Goal: Information Seeking & Learning: Check status

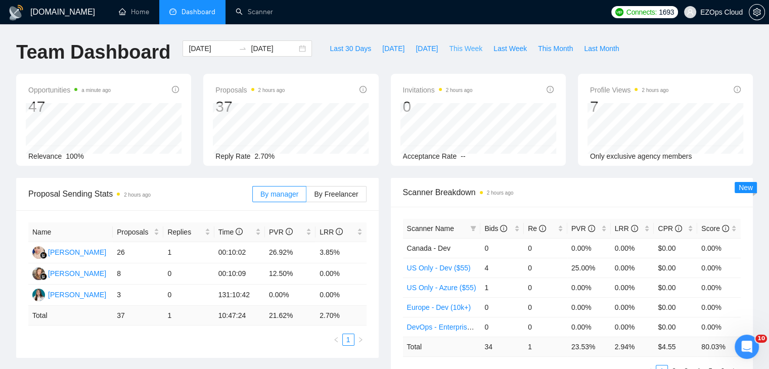
click at [455, 47] on span "This Week" at bounding box center [465, 48] width 33 height 11
type input "[DATE]"
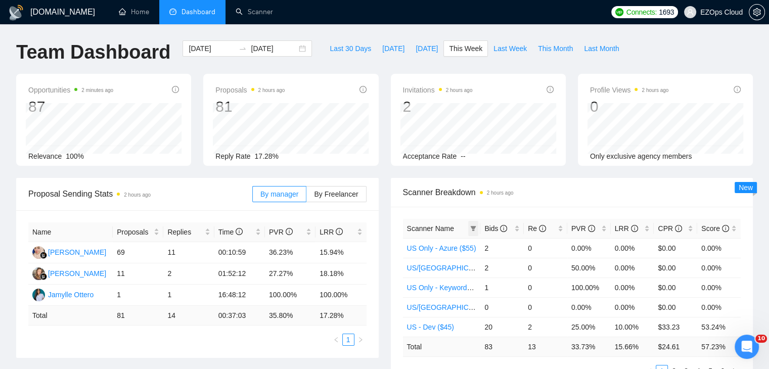
click at [476, 225] on span at bounding box center [473, 228] width 10 height 15
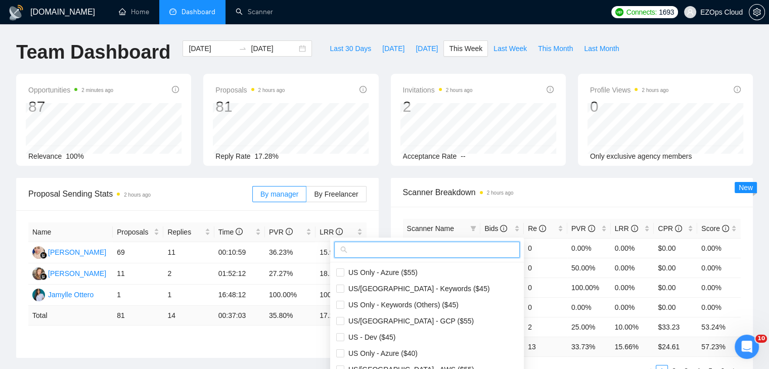
click at [433, 253] on input "text" at bounding box center [431, 249] width 164 height 11
type input "y"
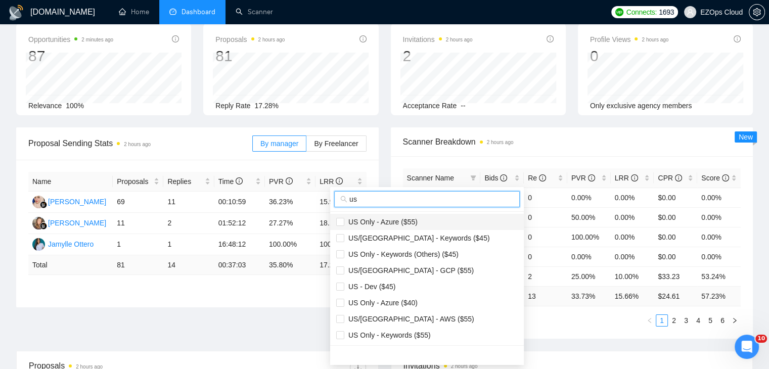
type input "us"
click at [409, 219] on span "US Only - Azure ($55)" at bounding box center [380, 222] width 73 height 8
checkbox input "true"
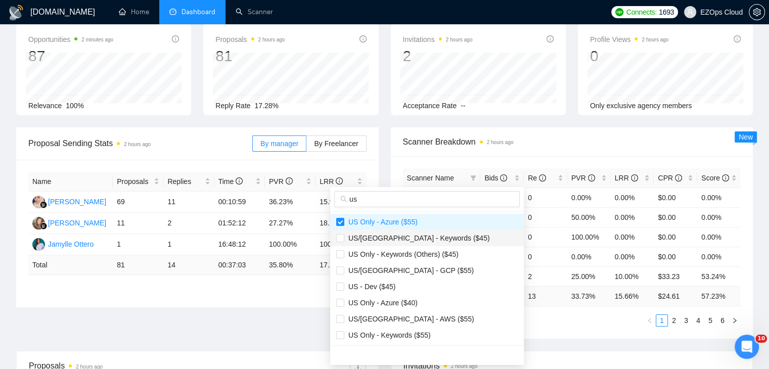
click at [423, 237] on span "US/[GEOGRAPHIC_DATA] - Keywords ($45)" at bounding box center [417, 238] width 146 height 8
checkbox input "true"
click at [417, 271] on span "US/[GEOGRAPHIC_DATA] - GCP ($55)" at bounding box center [408, 271] width 129 height 8
checkbox input "true"
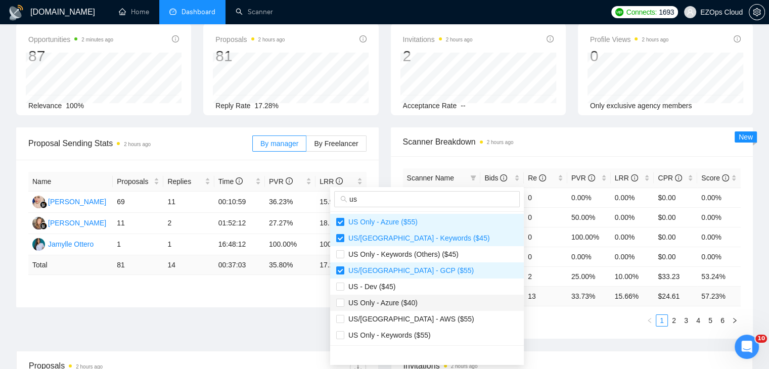
click at [408, 299] on span "US Only - Azure ($40)" at bounding box center [380, 303] width 73 height 8
checkbox input "true"
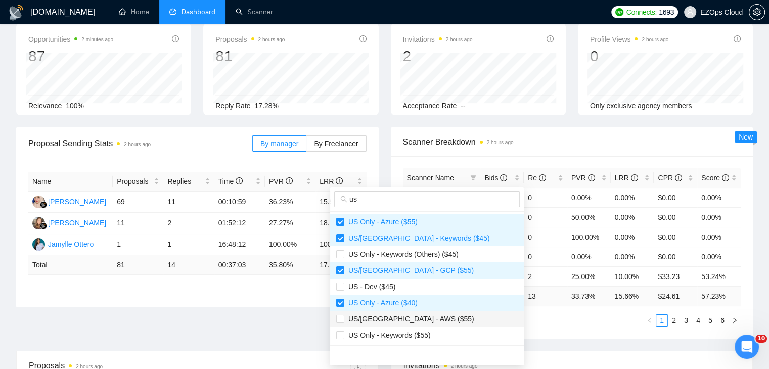
click at [413, 317] on span "US/[GEOGRAPHIC_DATA] - AWS ($55)" at bounding box center [409, 319] width 130 height 8
checkbox input "true"
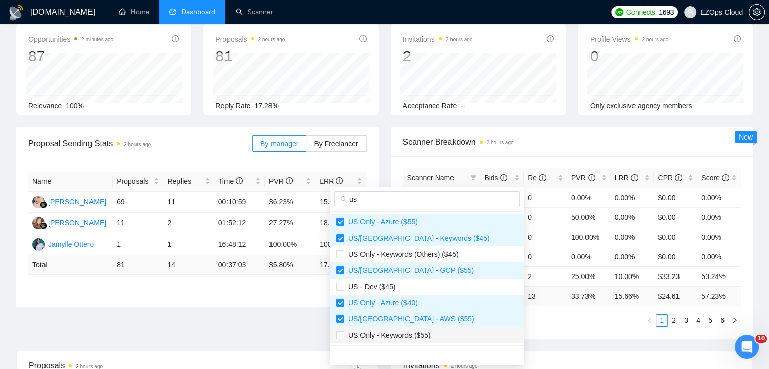
click at [420, 333] on span "US Only - Keywords ($55)" at bounding box center [387, 335] width 86 height 8
checkbox input "true"
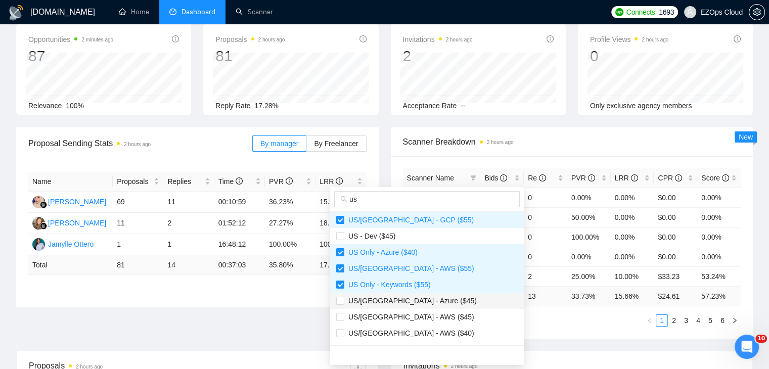
click at [412, 304] on span "US/[GEOGRAPHIC_DATA] - Azure ($45)" at bounding box center [410, 301] width 133 height 8
checkbox input "true"
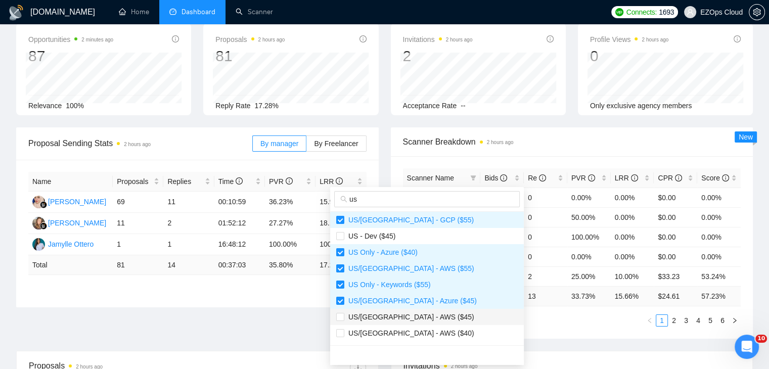
click at [414, 316] on span "US/[GEOGRAPHIC_DATA] - AWS ($45)" at bounding box center [409, 317] width 130 height 8
checkbox input "true"
click at [415, 330] on span "US/[GEOGRAPHIC_DATA] - AWS ($40)" at bounding box center [409, 333] width 130 height 8
checkbox input "true"
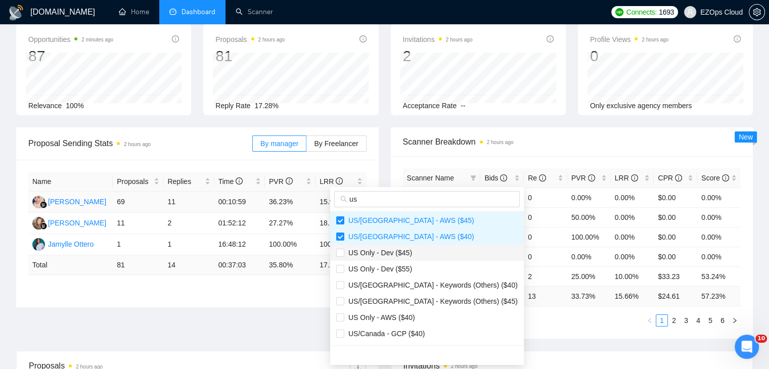
scroll to position [152, 0]
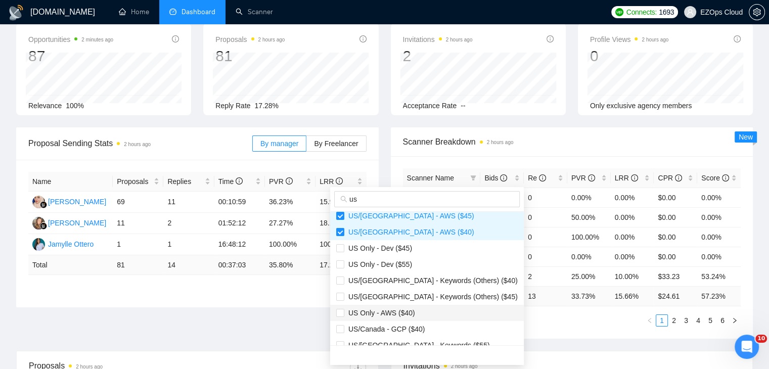
click at [408, 312] on span "US Only - AWS ($40)" at bounding box center [379, 313] width 71 height 8
checkbox input "true"
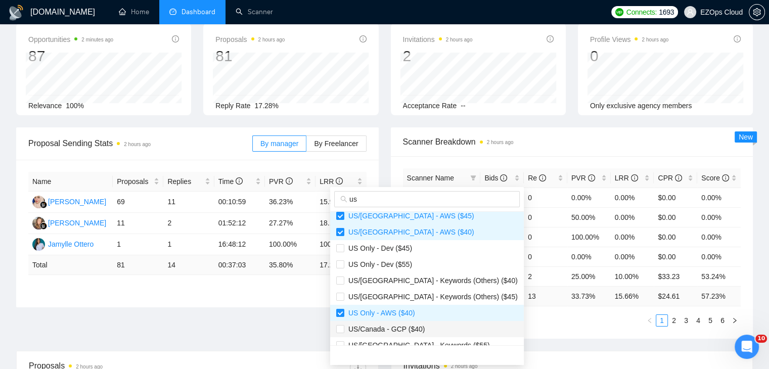
click at [420, 327] on span "US/Canada - GCP ($40)" at bounding box center [384, 329] width 80 height 8
checkbox input "true"
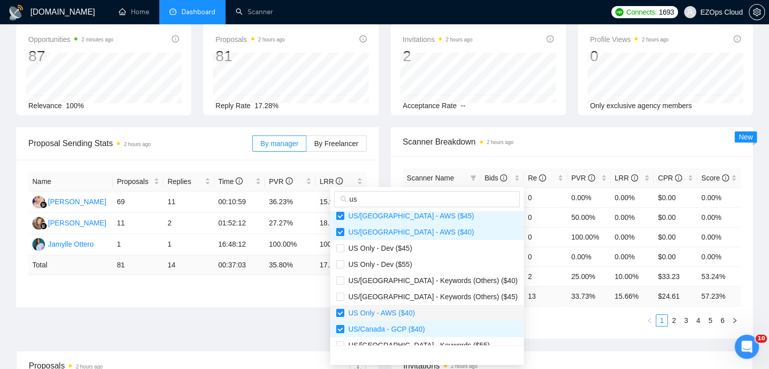
scroll to position [202, 0]
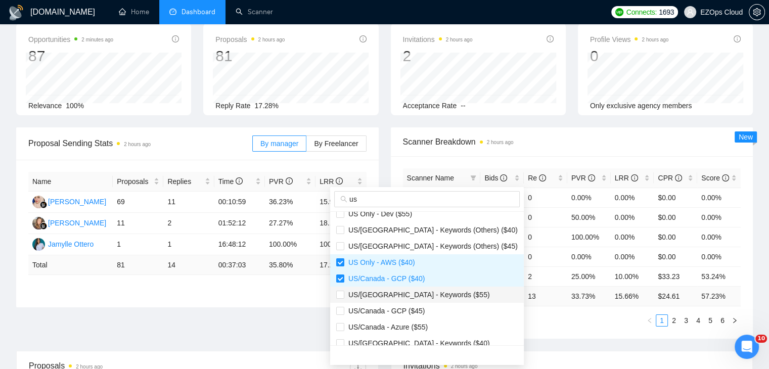
click at [419, 299] on span "US/[GEOGRAPHIC_DATA] - Keywords ($55)" at bounding box center [427, 294] width 182 height 11
checkbox input "true"
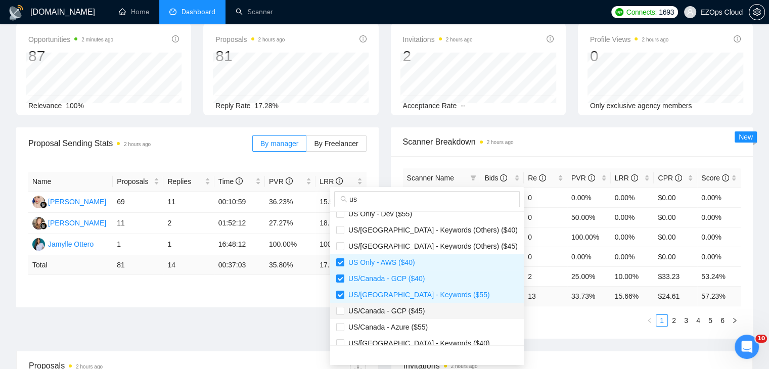
click at [419, 309] on span "US/Canada - GCP ($45)" at bounding box center [384, 311] width 80 height 8
checkbox input "true"
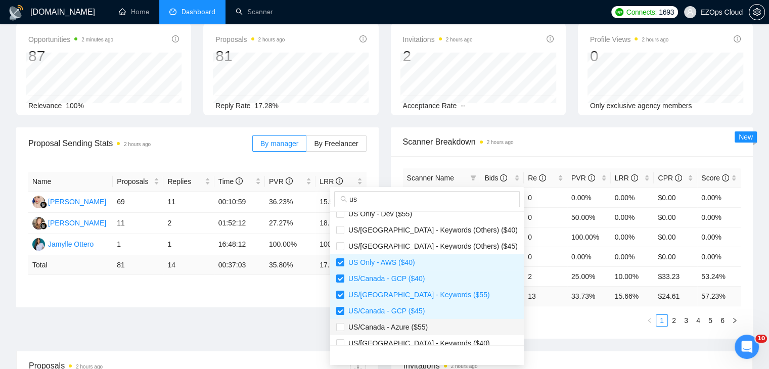
click at [421, 324] on span "US/Canada - Azure ($55)" at bounding box center [385, 327] width 83 height 8
checkbox input "true"
click at [427, 337] on li "US/[GEOGRAPHIC_DATA] - Keywords ($40)" at bounding box center [427, 343] width 194 height 16
checkbox input "true"
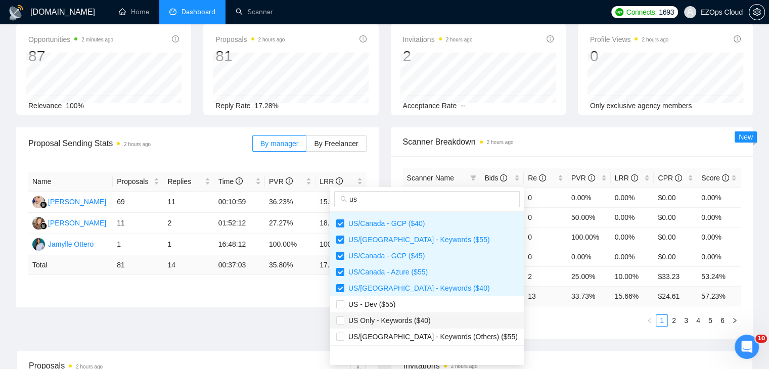
scroll to position [259, 0]
click at [429, 316] on span "US Only - Keywords ($40)" at bounding box center [427, 319] width 182 height 11
checkbox input "true"
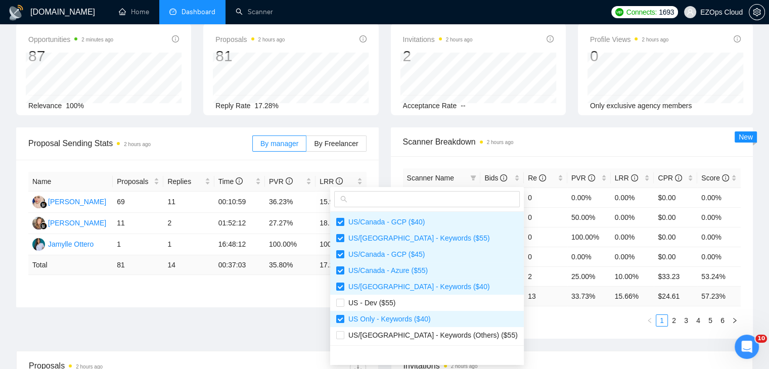
click at [514, 323] on ul "1 2 3 4 5 6" at bounding box center [572, 321] width 338 height 12
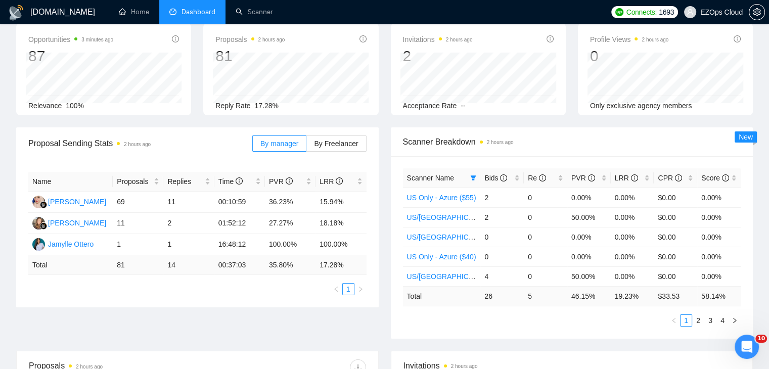
click at [389, 159] on div "Scanner Breakdown 2 hours ago Scanner Name Bids Re PVR LRR CPR Score US Only - …" at bounding box center [572, 232] width 375 height 211
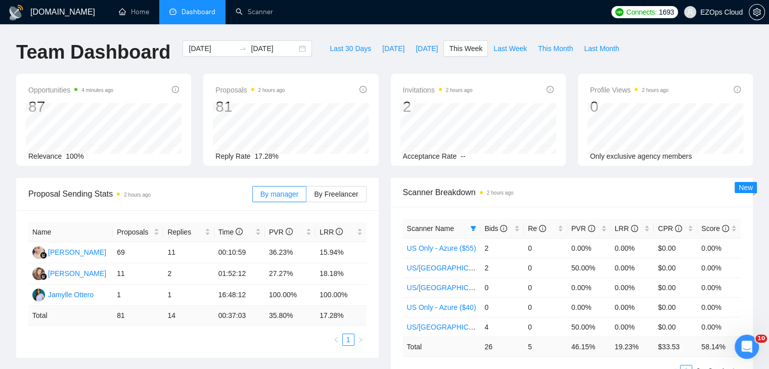
click at [384, 169] on div "Opportunities 4 minutes ago 87 Relevance 100% Proposals 2 hours ago 81 [DATE] R…" at bounding box center [384, 126] width 749 height 104
click at [390, 175] on div "Opportunities 4 minutes ago 87 Relevance 100% Proposals 2 hours ago 81 [DATE] R…" at bounding box center [384, 126] width 749 height 104
click at [510, 49] on span "Last Week" at bounding box center [510, 48] width 33 height 11
type input "[DATE]"
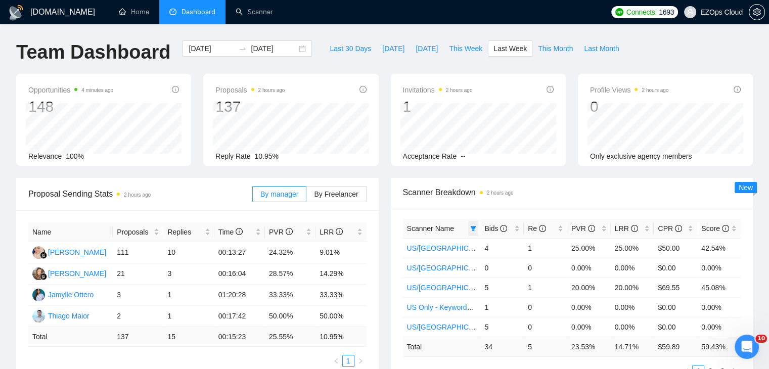
click at [472, 230] on icon "filter" at bounding box center [474, 228] width 6 height 5
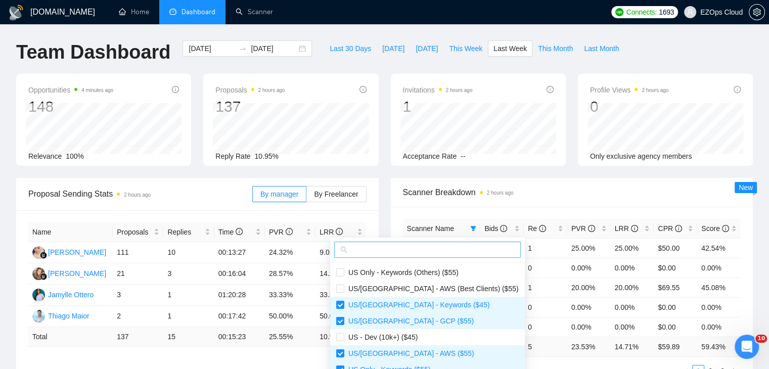
click at [432, 253] on input "text" at bounding box center [431, 249] width 165 height 11
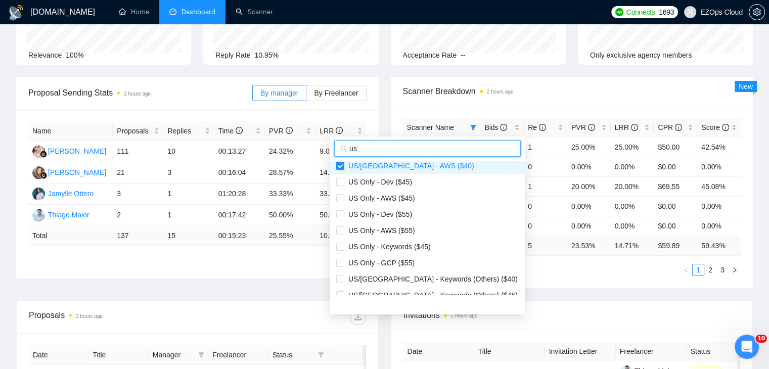
scroll to position [152, 0]
type input "us"
click at [403, 201] on span "US Only - AWS ($45)" at bounding box center [379, 198] width 71 height 8
checkbox input "true"
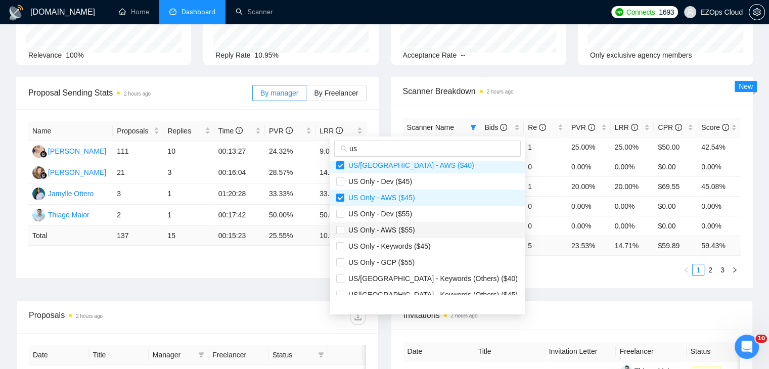
click at [408, 227] on span "US Only - AWS ($55)" at bounding box center [379, 230] width 71 height 8
checkbox input "true"
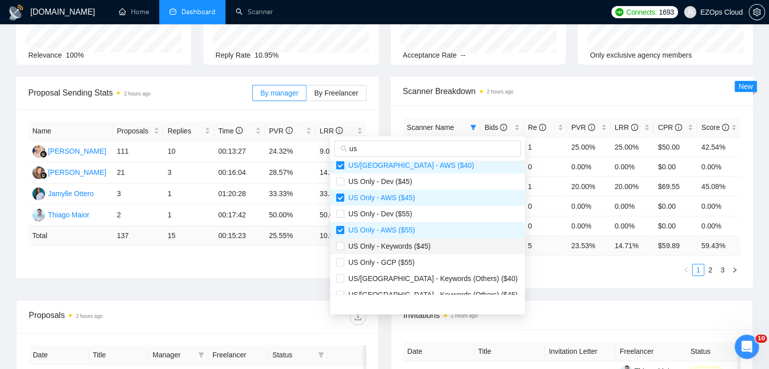
click at [420, 242] on span "US Only - Keywords ($45)" at bounding box center [387, 246] width 86 height 8
checkbox input "true"
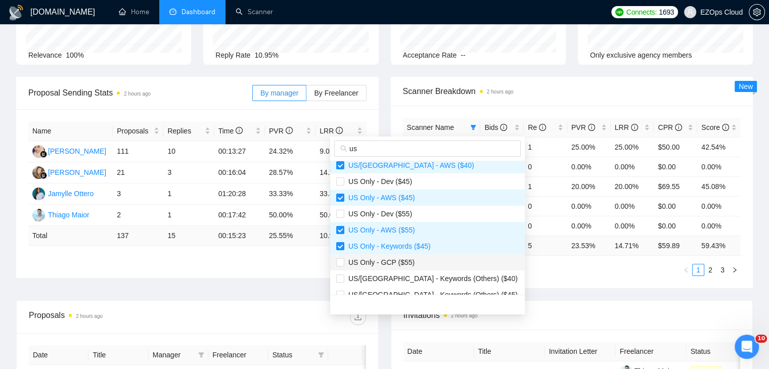
click at [410, 263] on span "US Only - GCP ($55)" at bounding box center [379, 262] width 70 height 8
checkbox input "true"
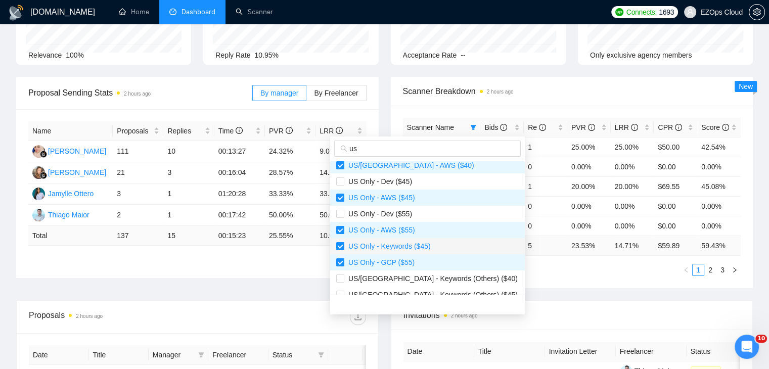
scroll to position [253, 0]
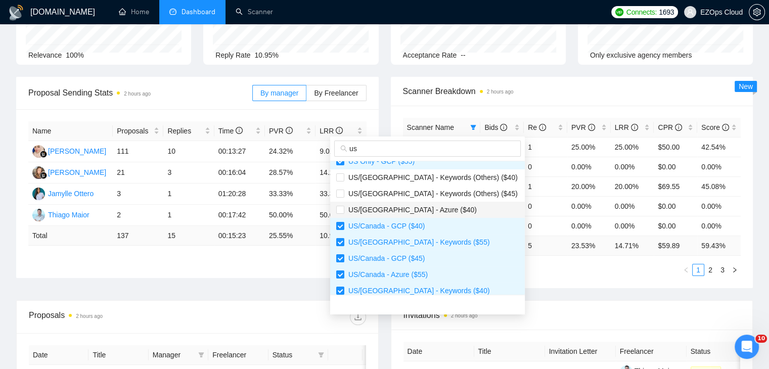
click at [415, 216] on li "US/[GEOGRAPHIC_DATA] - Azure ($40)" at bounding box center [427, 210] width 195 height 16
checkbox input "true"
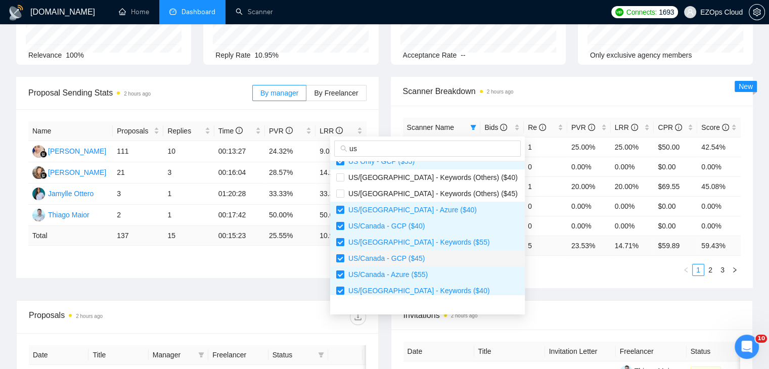
scroll to position [291, 0]
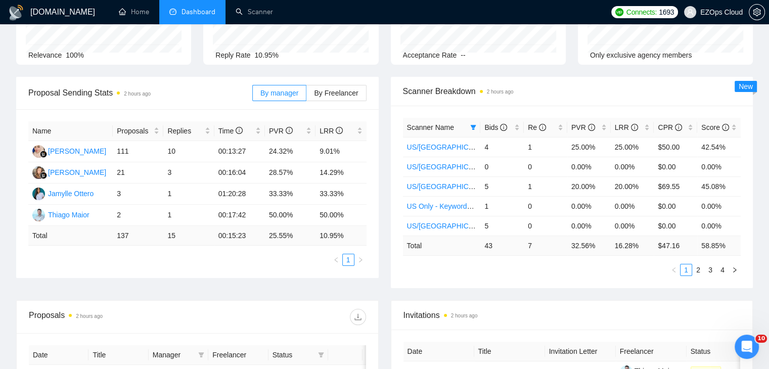
click at [538, 292] on div "Proposal Sending Stats 2 hours ago By manager By Freelancer Name Proposals Repl…" at bounding box center [384, 189] width 749 height 224
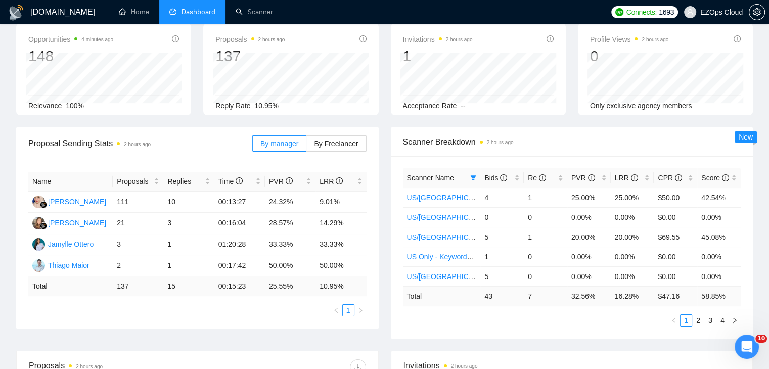
scroll to position [0, 0]
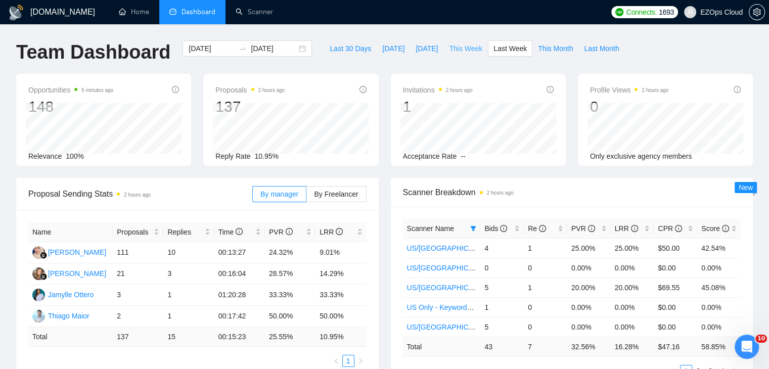
click at [455, 53] on span "This Week" at bounding box center [465, 48] width 33 height 11
type input "[DATE]"
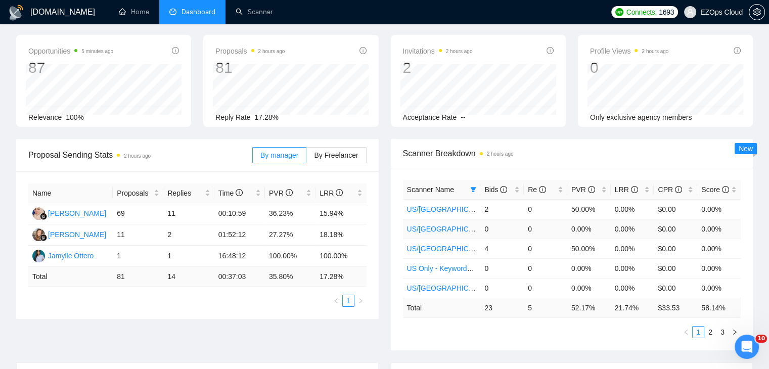
scroll to position [51, 0]
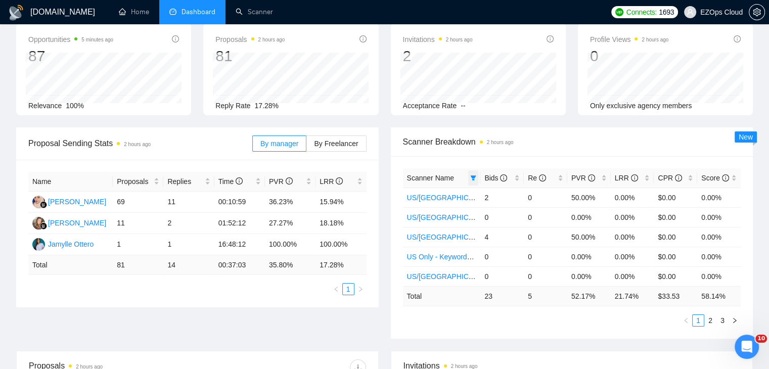
click at [469, 181] on span at bounding box center [473, 177] width 10 height 15
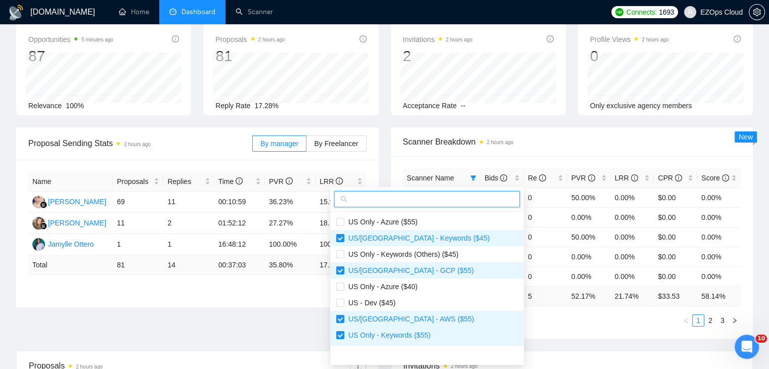
click at [386, 200] on input "text" at bounding box center [431, 199] width 164 height 11
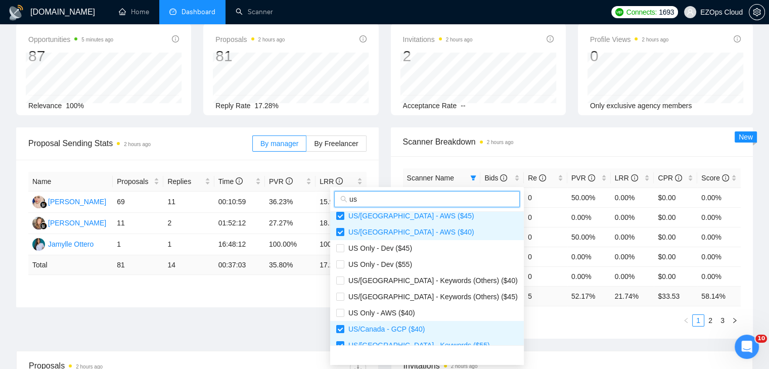
scroll to position [0, 0]
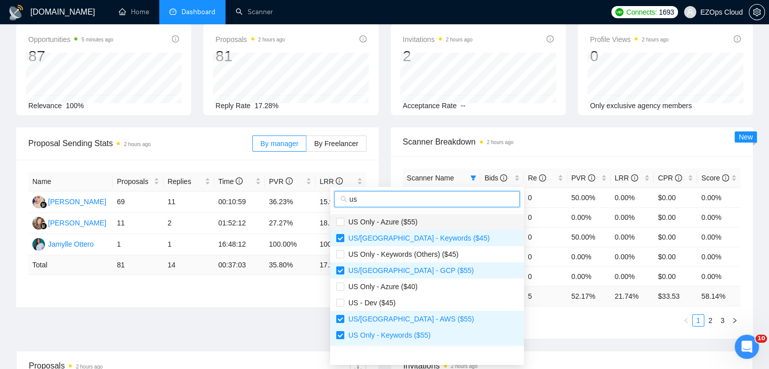
type input "us"
click at [417, 219] on span "US Only - Azure ($55)" at bounding box center [427, 221] width 182 height 11
checkbox input "true"
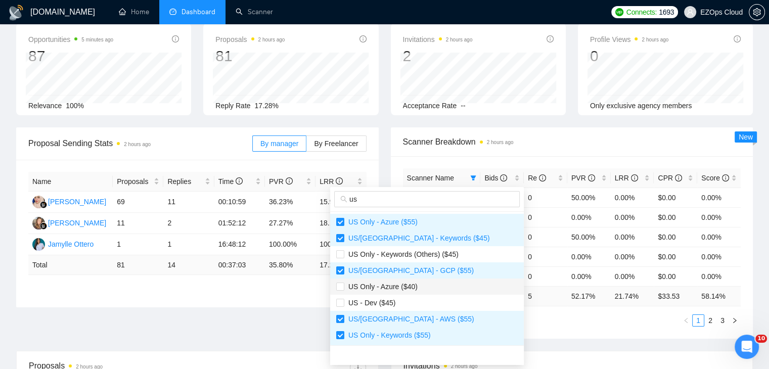
click at [420, 280] on li "US Only - Azure ($40)" at bounding box center [427, 287] width 194 height 16
checkbox input "true"
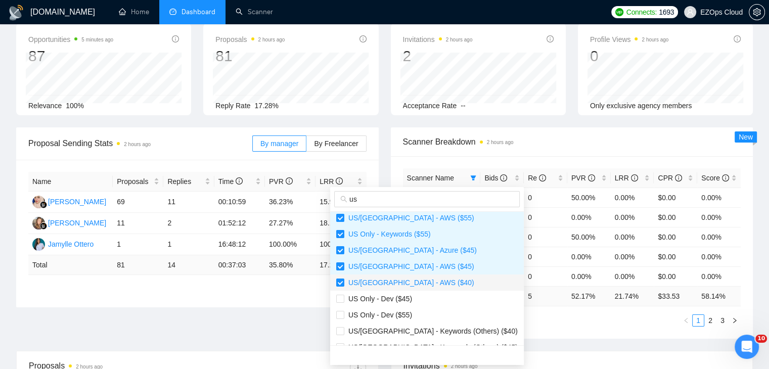
scroll to position [152, 0]
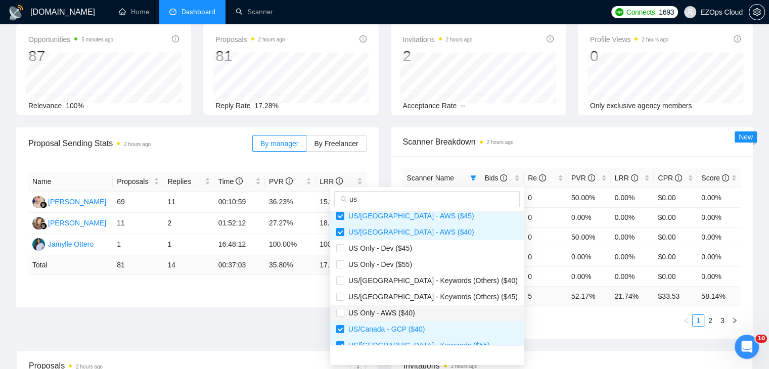
click at [419, 310] on span "US Only - AWS ($40)" at bounding box center [427, 312] width 182 height 11
checkbox input "true"
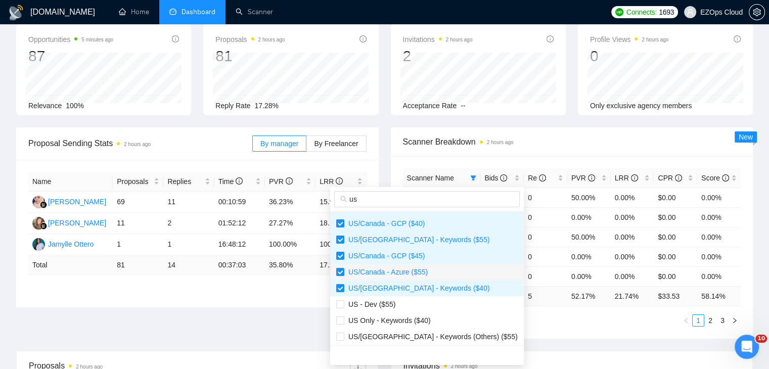
scroll to position [259, 0]
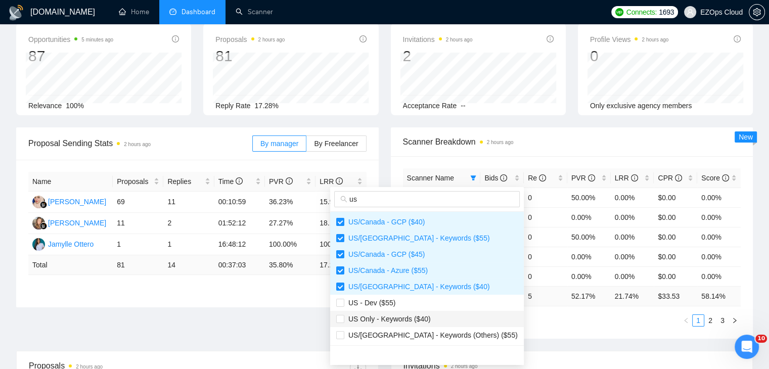
click at [422, 312] on li "US Only - Keywords ($40)" at bounding box center [427, 319] width 194 height 16
checkbox input "true"
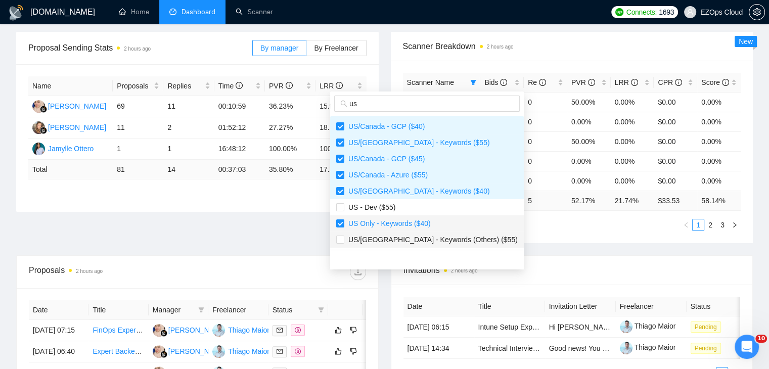
scroll to position [152, 0]
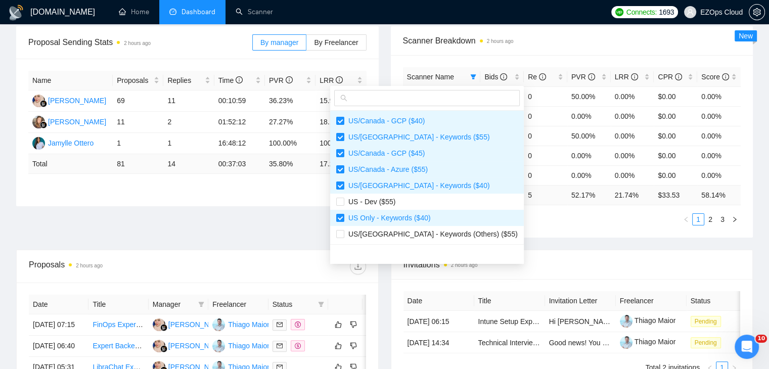
click at [524, 253] on div "Invitations 2 hours ago" at bounding box center [572, 264] width 337 height 29
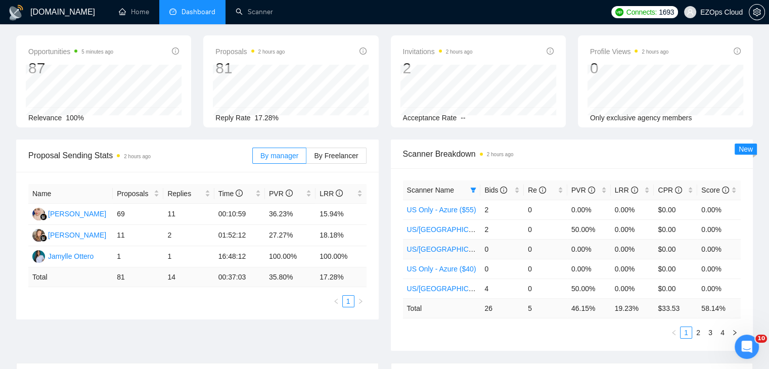
scroll to position [0, 0]
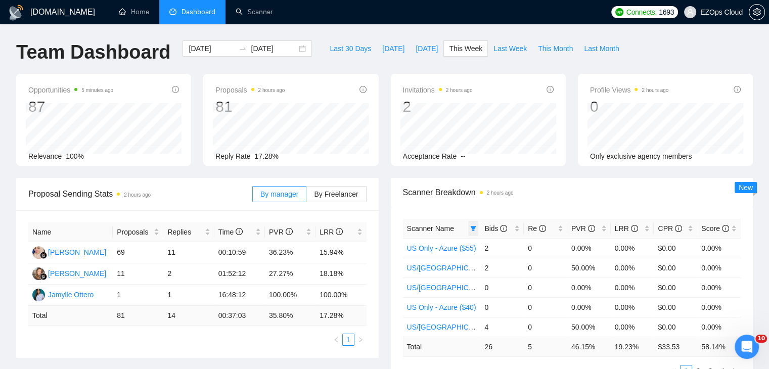
click at [477, 226] on span at bounding box center [473, 228] width 10 height 15
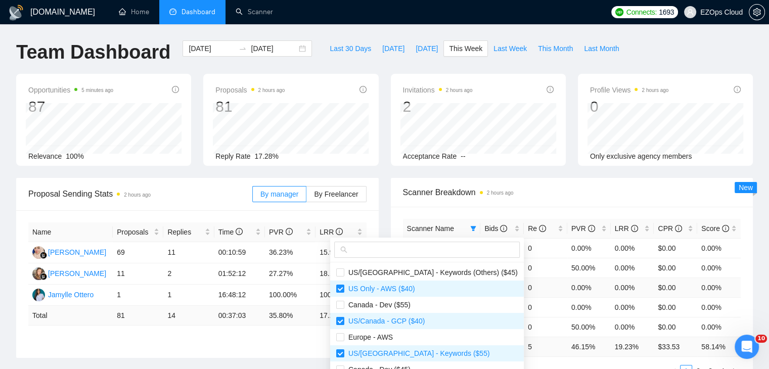
scroll to position [51, 0]
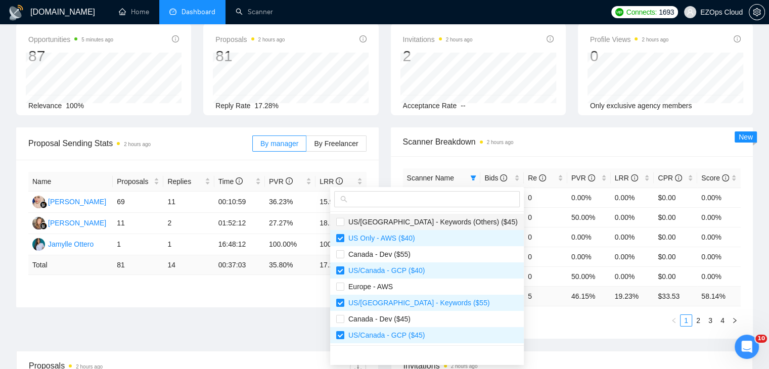
click at [418, 219] on span "US/[GEOGRAPHIC_DATA] - Keywords (Others) ($45)" at bounding box center [430, 222] width 173 height 8
checkbox input "true"
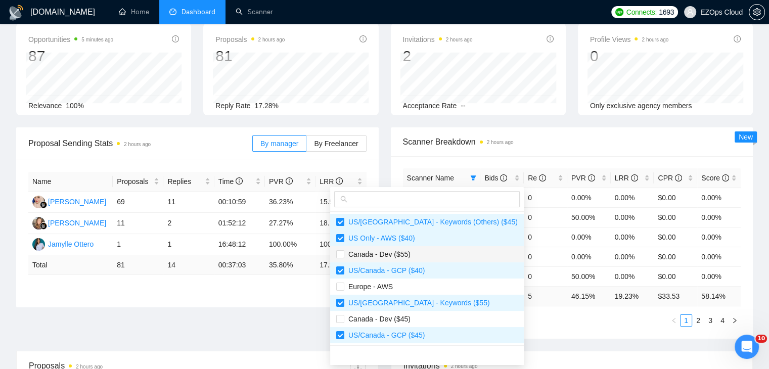
click at [411, 251] on span "Canada - Dev ($55)" at bounding box center [427, 254] width 182 height 11
checkbox input "true"
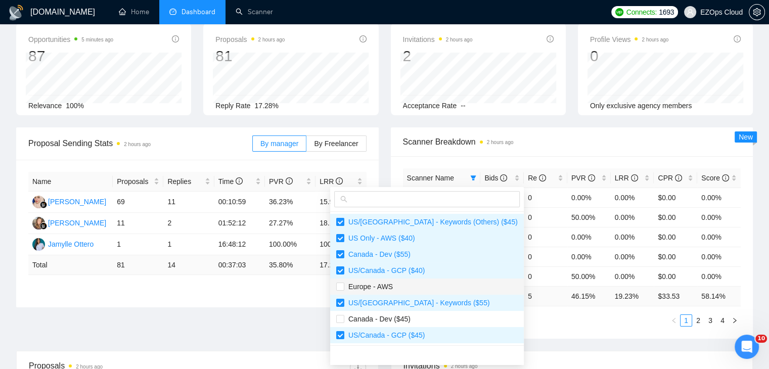
click at [390, 285] on span "Europe - AWS" at bounding box center [368, 287] width 49 height 8
checkbox input "true"
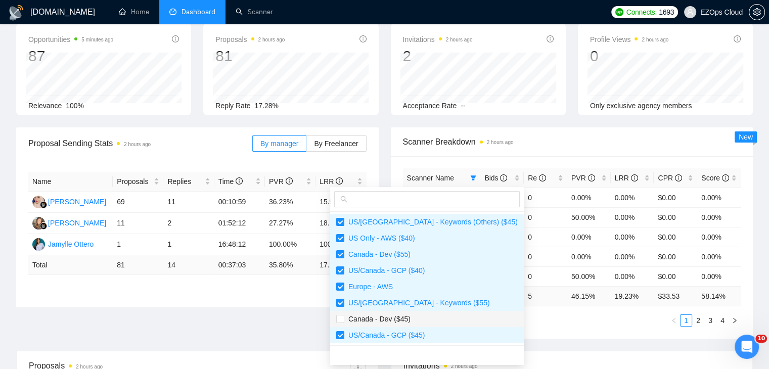
click at [405, 315] on span "Canada - Dev ($45)" at bounding box center [377, 319] width 66 height 8
checkbox input "true"
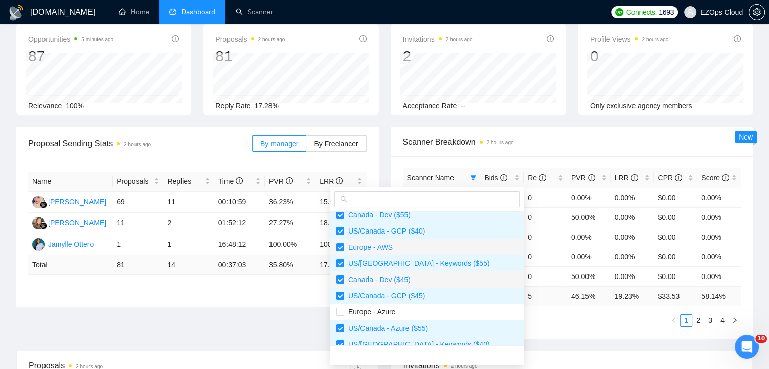
scroll to position [310, 0]
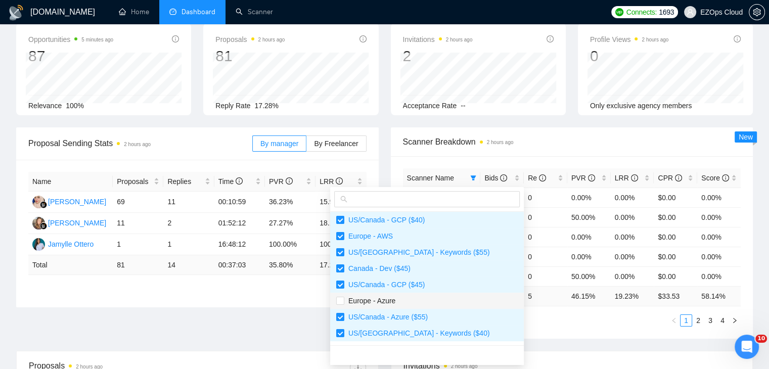
click at [413, 304] on span "Europe - Azure" at bounding box center [427, 300] width 182 height 11
checkbox input "true"
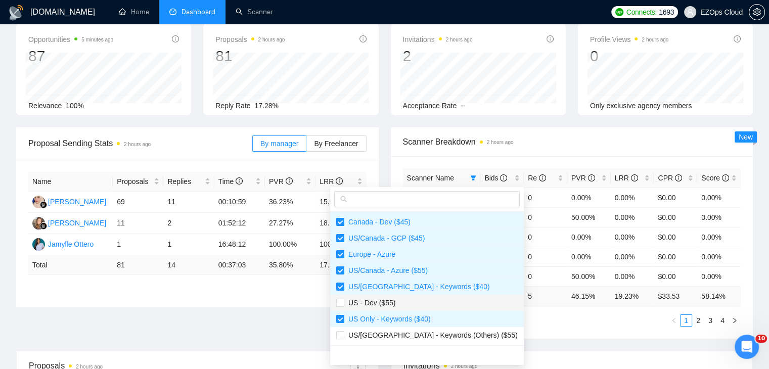
click at [415, 301] on span "US - Dev ($55)" at bounding box center [427, 302] width 182 height 11
checkbox input "true"
click at [428, 335] on span "US/[GEOGRAPHIC_DATA] - Keywords (Others) ($55)" at bounding box center [430, 335] width 173 height 8
checkbox input "true"
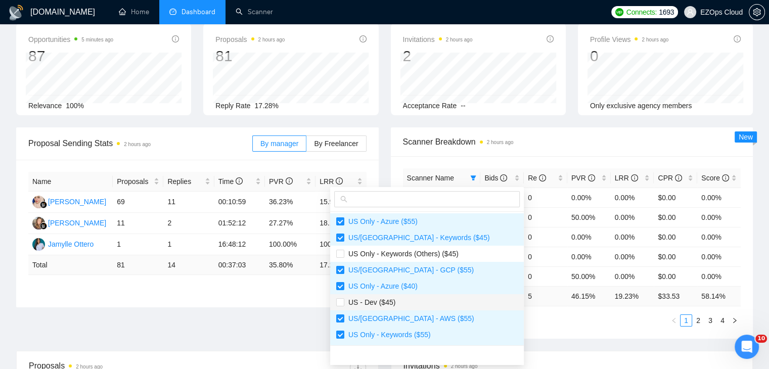
scroll to position [0, 0]
click at [405, 250] on span "US Only - Keywords (Others) ($45)" at bounding box center [401, 254] width 114 height 8
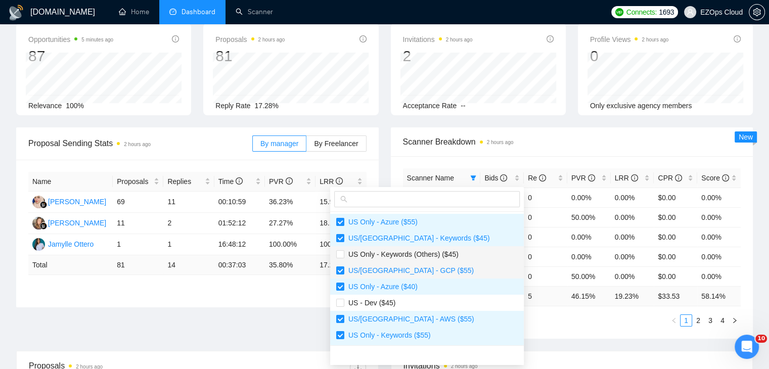
checkbox input "true"
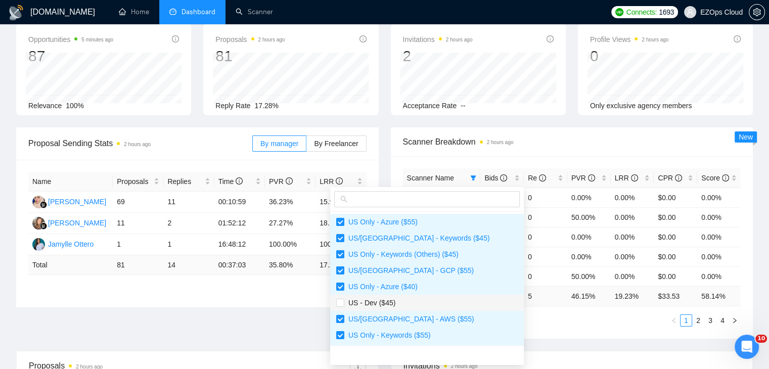
click at [411, 298] on span "US - Dev ($45)" at bounding box center [427, 302] width 182 height 11
checkbox input "true"
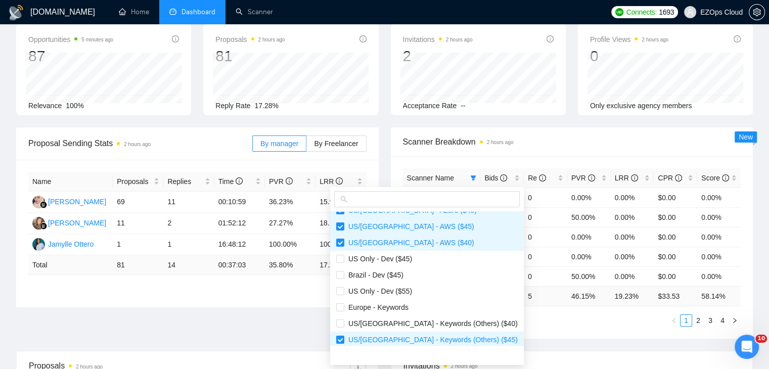
scroll to position [152, 0]
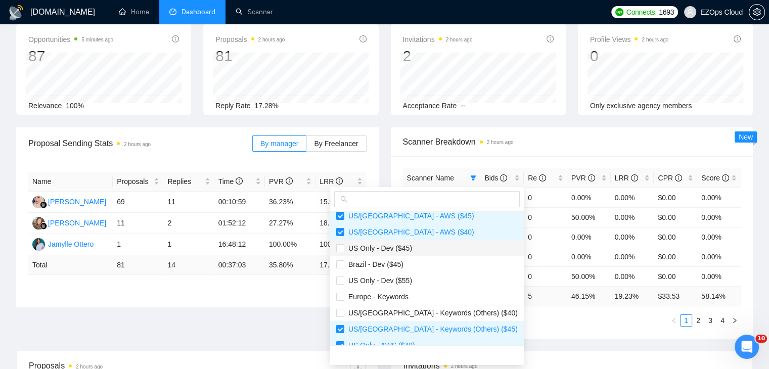
click at [402, 249] on span "US Only - Dev ($45)" at bounding box center [378, 248] width 68 height 8
checkbox input "true"
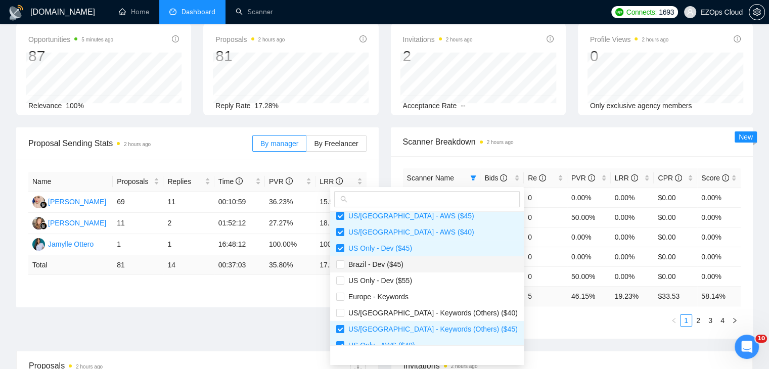
click at [411, 263] on span "Brazil - Dev ($45)" at bounding box center [427, 264] width 182 height 11
checkbox input "true"
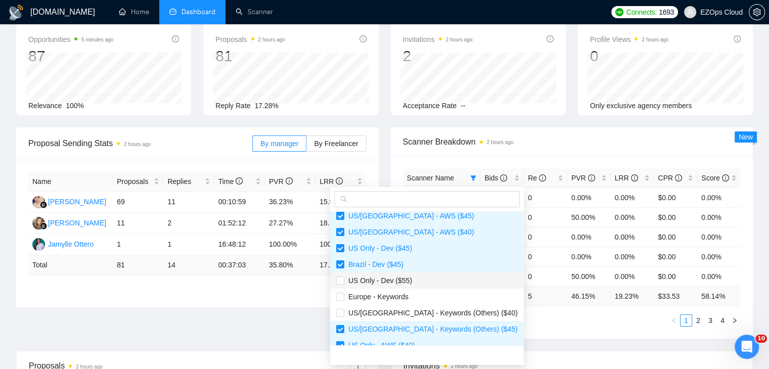
click at [413, 278] on span "US Only - Dev ($55)" at bounding box center [427, 280] width 182 height 11
checkbox input "true"
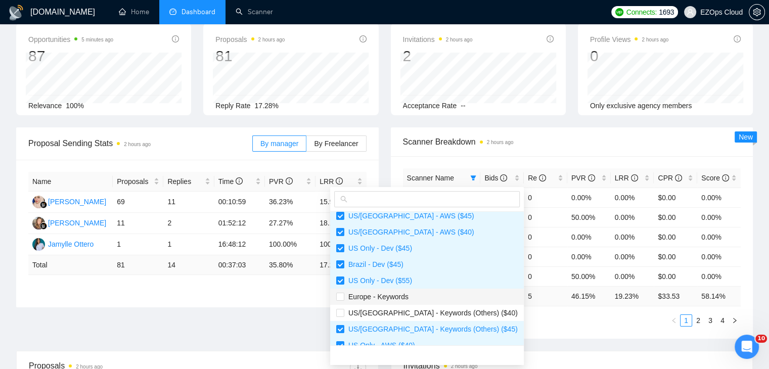
click at [413, 292] on span "Europe - Keywords" at bounding box center [427, 296] width 182 height 11
checkbox input "true"
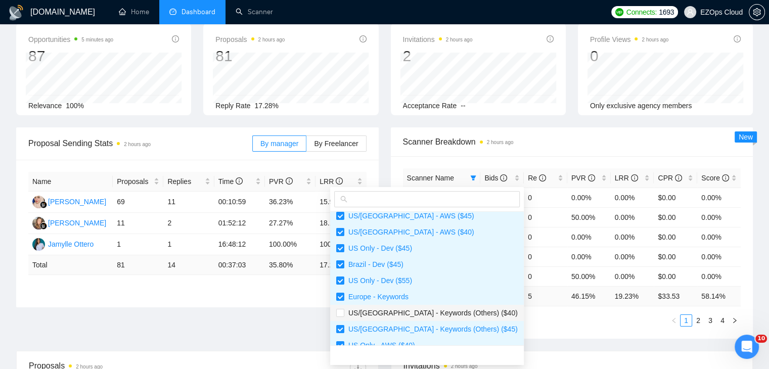
click at [415, 309] on span "US/[GEOGRAPHIC_DATA] - Keywords (Others) ($40)" at bounding box center [430, 313] width 173 height 8
checkbox input "true"
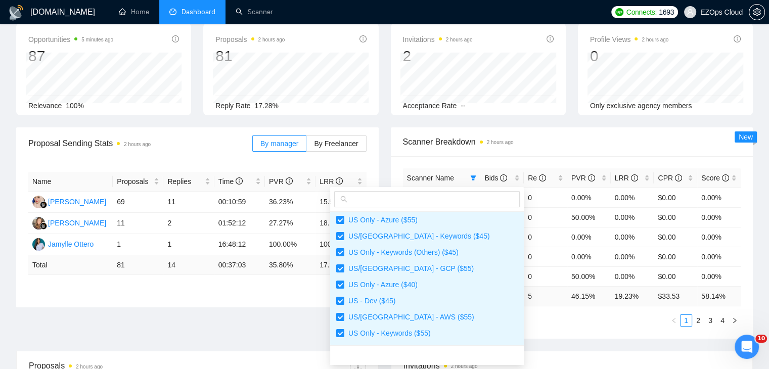
scroll to position [0, 0]
click at [577, 351] on div "Invitations 2 hours ago" at bounding box center [572, 365] width 337 height 29
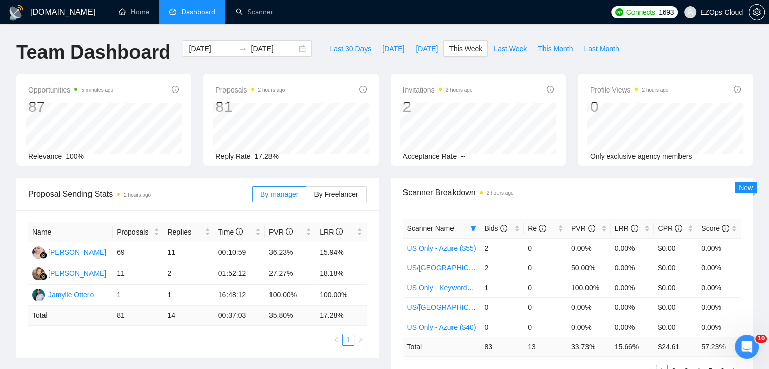
click at [388, 179] on div "Scanner Breakdown 2 hours ago Scanner Name Bids Re PVR LRR CPR Score US Only - …" at bounding box center [572, 283] width 375 height 211
